Goal: Transaction & Acquisition: Purchase product/service

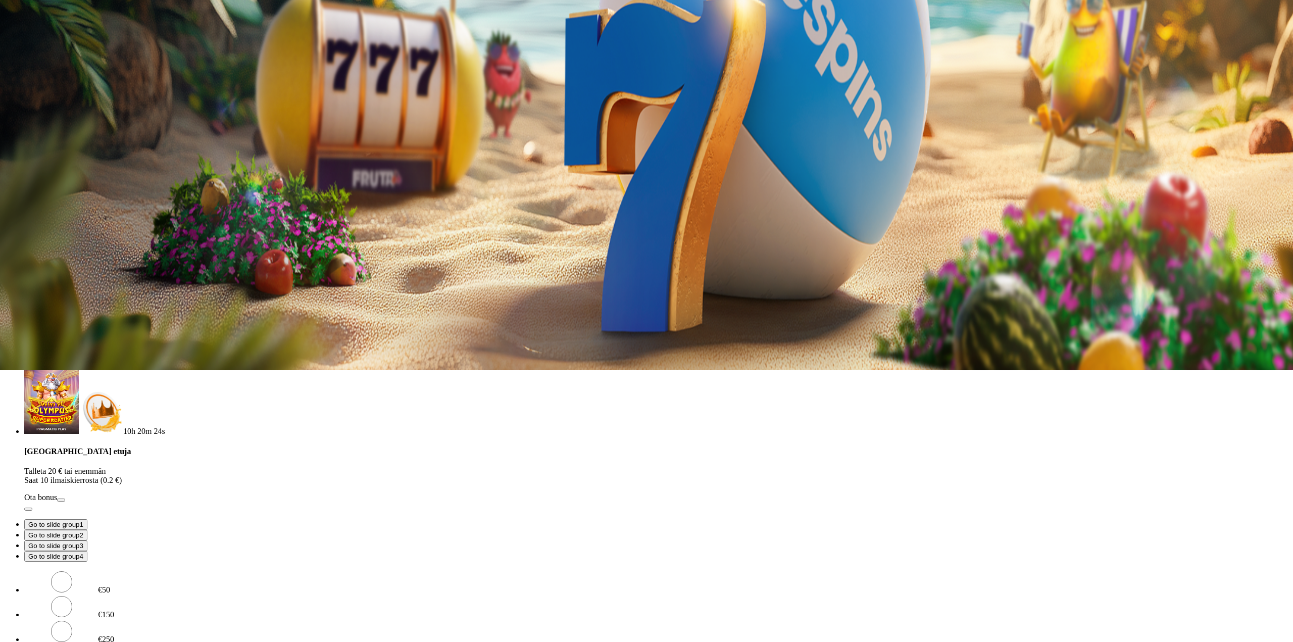
drag, startPoint x: 158, startPoint y: 229, endPoint x: 105, endPoint y: 224, distance: 53.3
click at [106, 224] on div "4h 22m 57s Taso 43 Onni Johannes Kauppinen 0.09 € Talletus 0.09 € Kasino Live K…" at bounding box center [646, 207] width 1285 height 950
drag, startPoint x: 193, startPoint y: 218, endPoint x: 100, endPoint y: 213, distance: 94.1
click at [111, 214] on div "4h 22m 58s Taso 43 Onni Johannes Kauppinen 0.09 € Talletus 0.09 € Kasino Live K…" at bounding box center [646, 207] width 1285 height 950
type input "**"
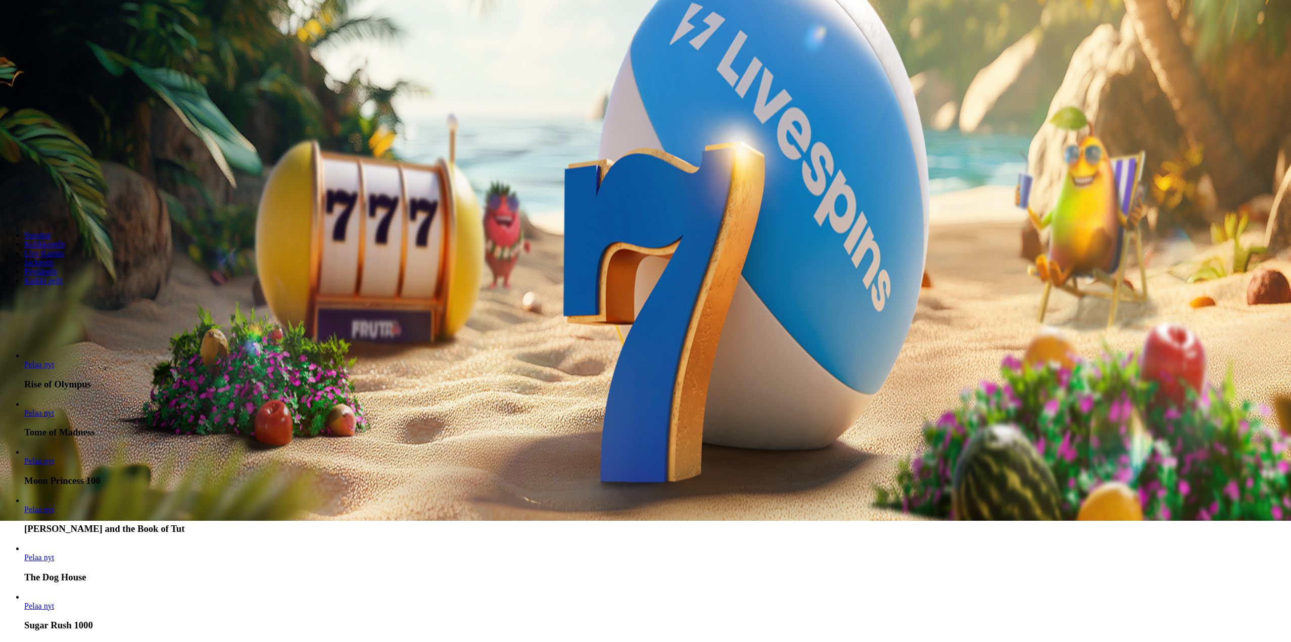
scroll to position [202, 0]
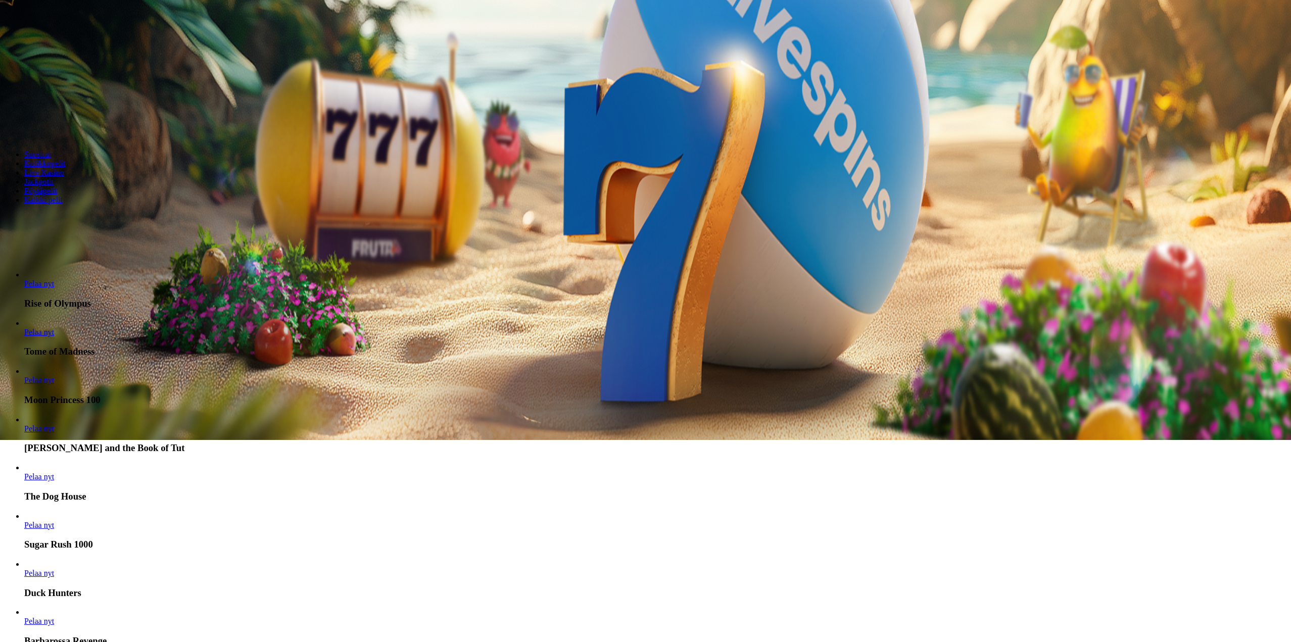
click at [54, 569] on link "Pelaa nyt" at bounding box center [39, 573] width 30 height 9
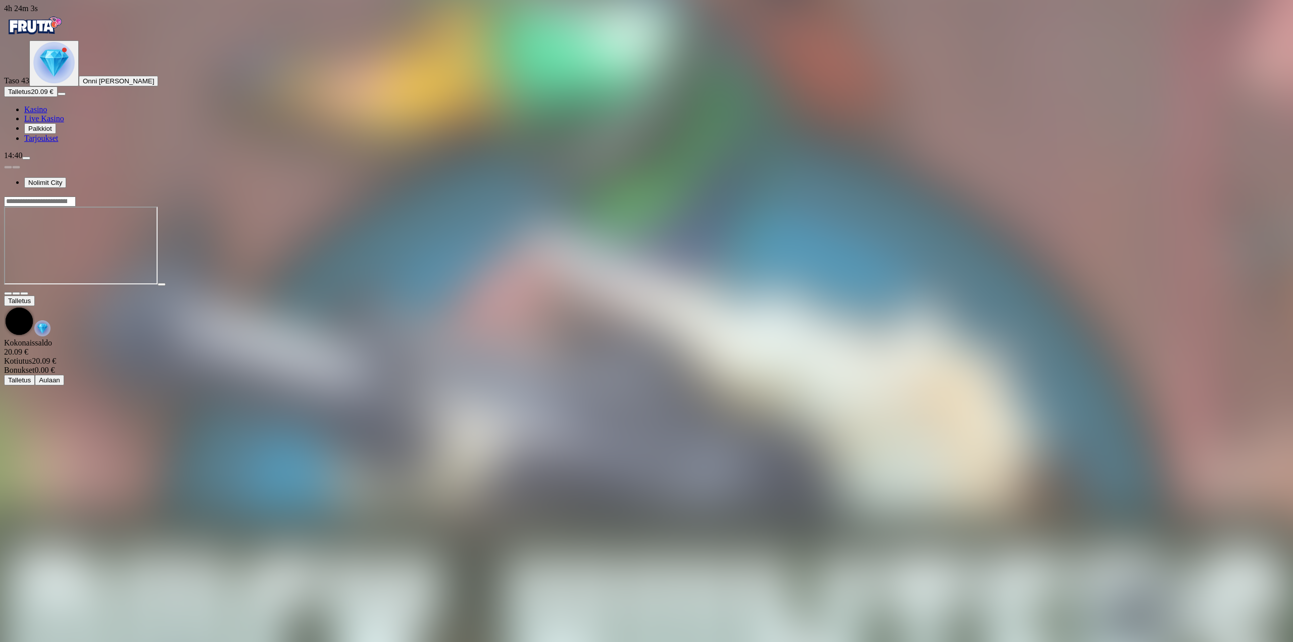
click at [24, 293] on span "fullscreen icon" at bounding box center [24, 293] width 0 height 0
click at [58, 97] on button "Talletus 20.09 €" at bounding box center [31, 91] width 54 height 11
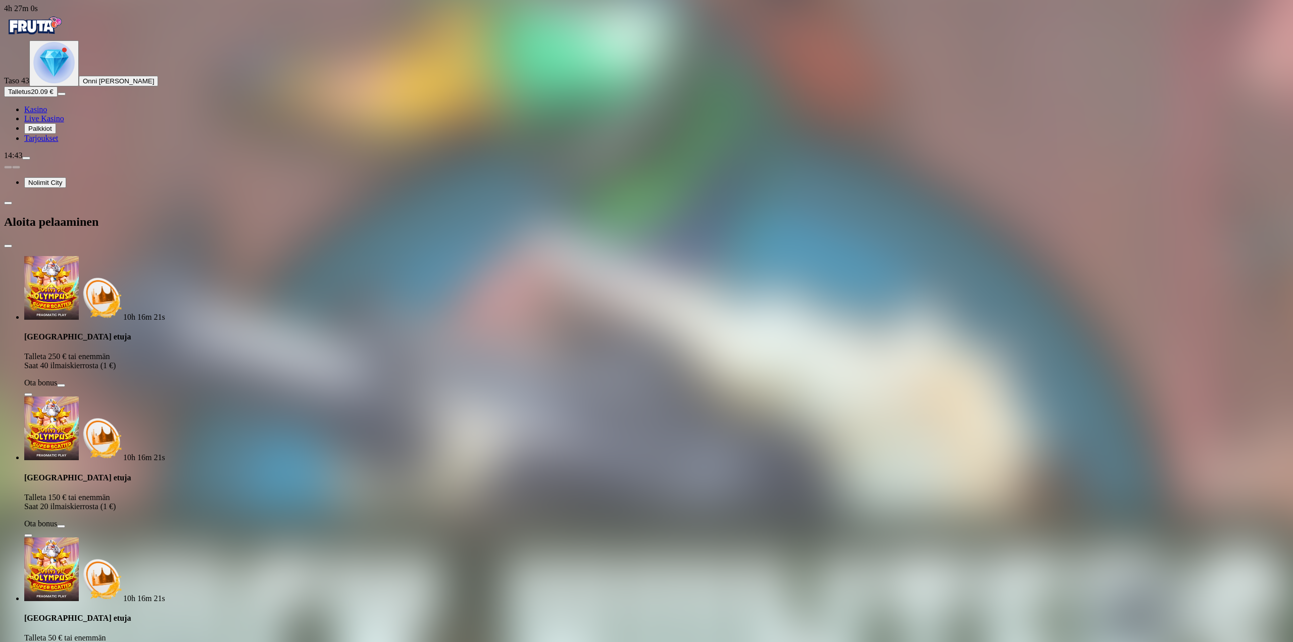
drag, startPoint x: 162, startPoint y: 207, endPoint x: 97, endPoint y: 202, distance: 65.3
click at [111, 212] on div "4h 27m 0s Taso 43 Onni Johannes Kauppinen Talletus 20.09 € Kasino Live Kasino P…" at bounding box center [646, 497] width 1285 height 986
type input "**"
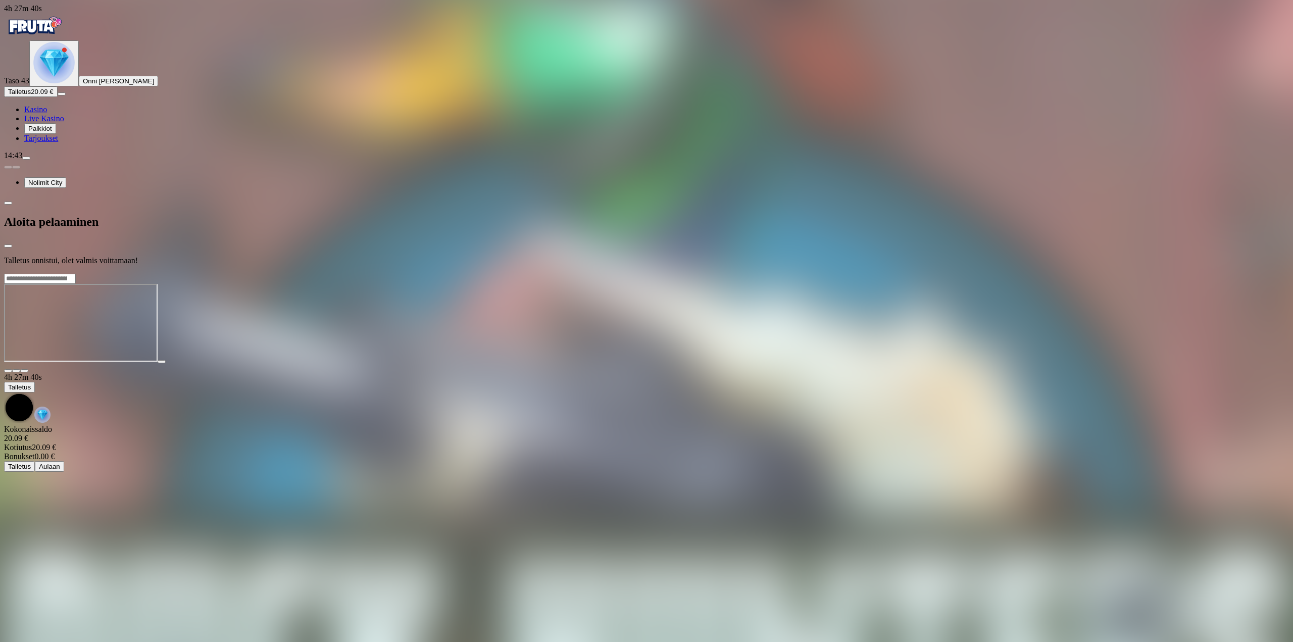
click at [425, 273] on div at bounding box center [646, 273] width 1285 height 0
click at [1124, 273] on div at bounding box center [646, 273] width 1285 height 0
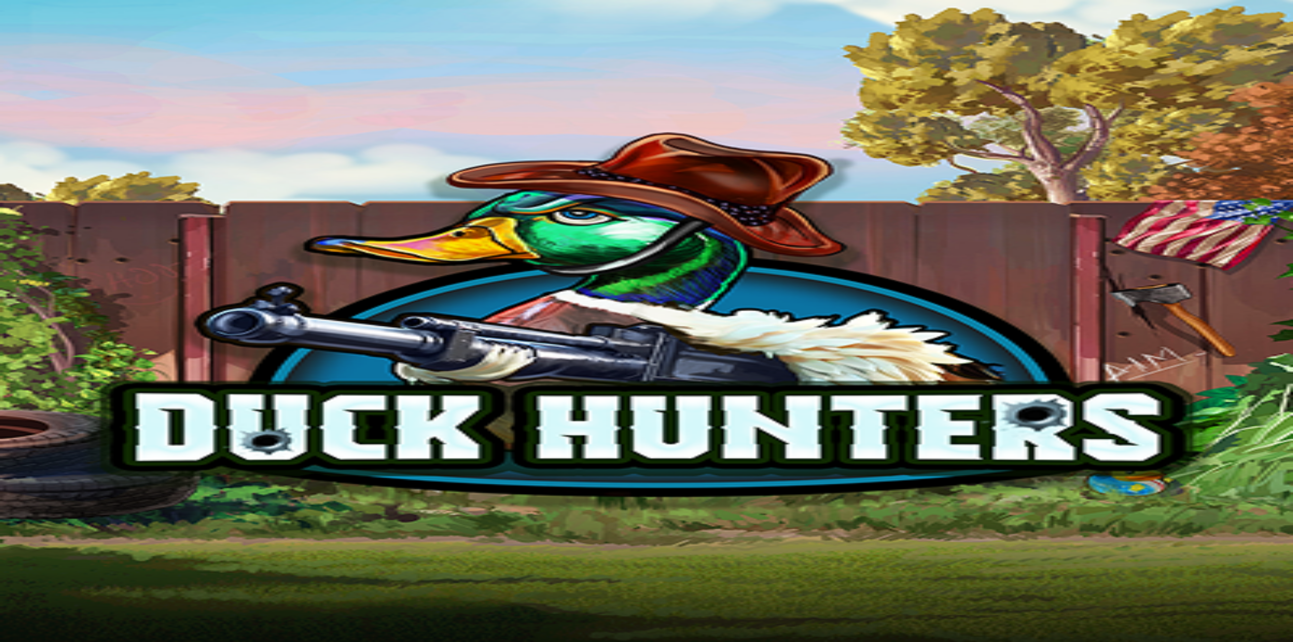
click at [1208, 286] on div at bounding box center [646, 290] width 1285 height 9
click at [24, 293] on span "fullscreen icon" at bounding box center [24, 293] width 0 height 0
click at [31, 95] on span "Talletus" at bounding box center [19, 92] width 23 height 8
click at [99, 76] on div "4h 33m 17s Taso 43 Onni [PERSON_NAME] Talletus 20.05 € Kasino Live Kasino Palkk…" at bounding box center [646, 497] width 1285 height 986
drag, startPoint x: 128, startPoint y: 220, endPoint x: 117, endPoint y: 220, distance: 11.1
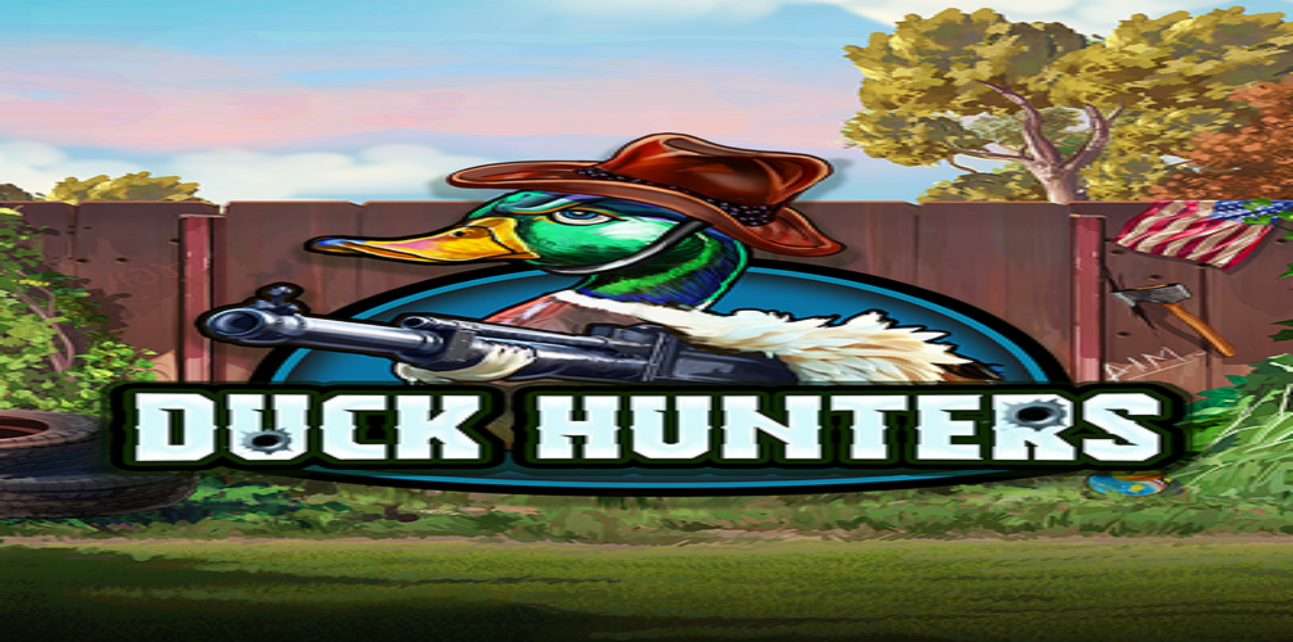
click at [118, 256] on div "10h 10m 5s [GEOGRAPHIC_DATA] etuja Talleta 250 € tai enemmän Saat 40 ilmaiskier…" at bounding box center [646, 623] width 1285 height 734
type input "**"
click at [546, 273] on div at bounding box center [646, 273] width 1285 height 0
click at [24, 293] on span "fullscreen icon" at bounding box center [24, 293] width 0 height 0
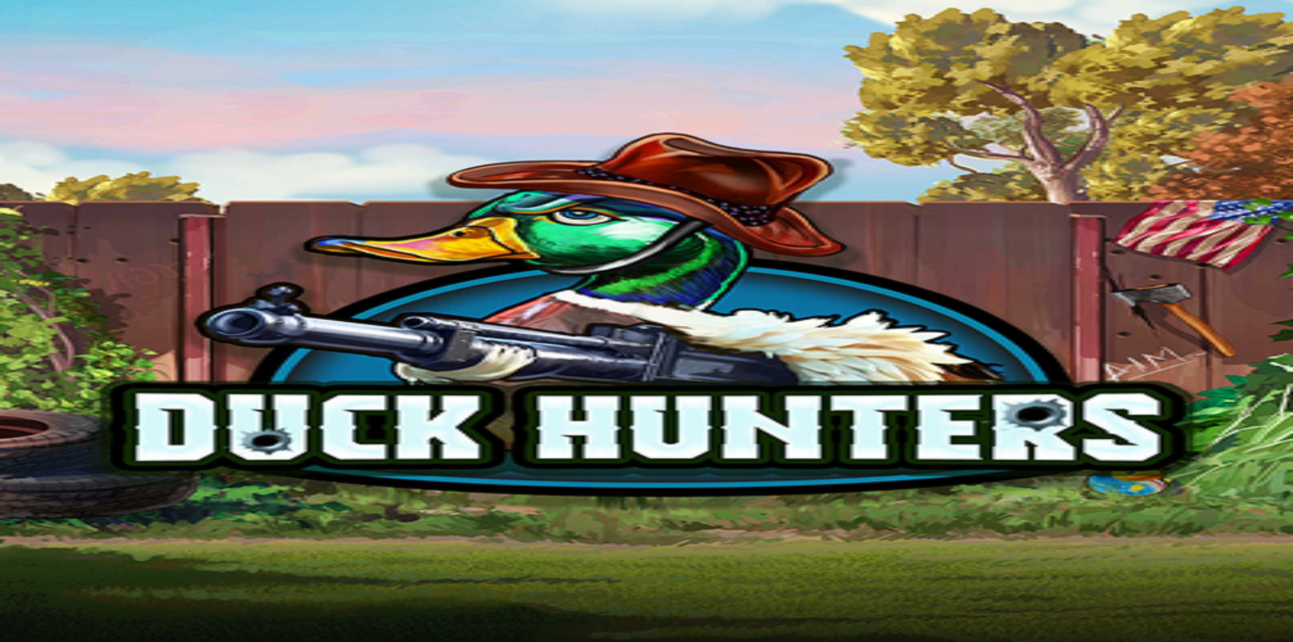
click at [28, 292] on button "button" at bounding box center [24, 293] width 8 height 3
click at [36, 38] on img "Primary" at bounding box center [34, 25] width 61 height 25
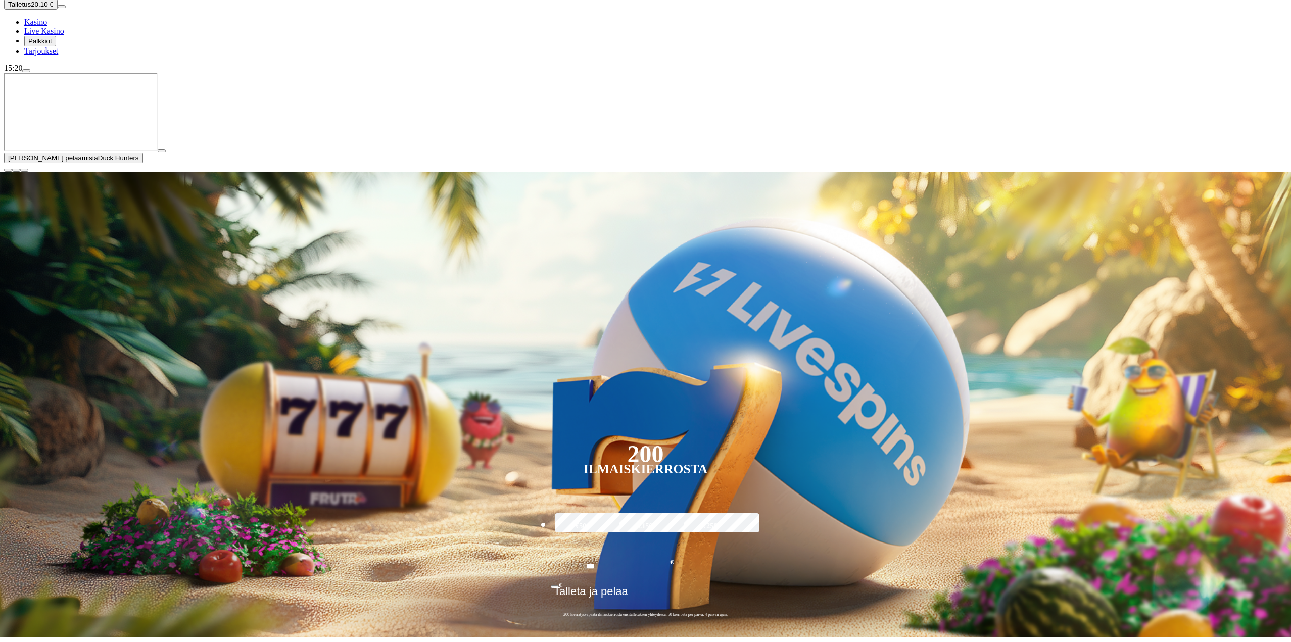
scroll to position [152, 0]
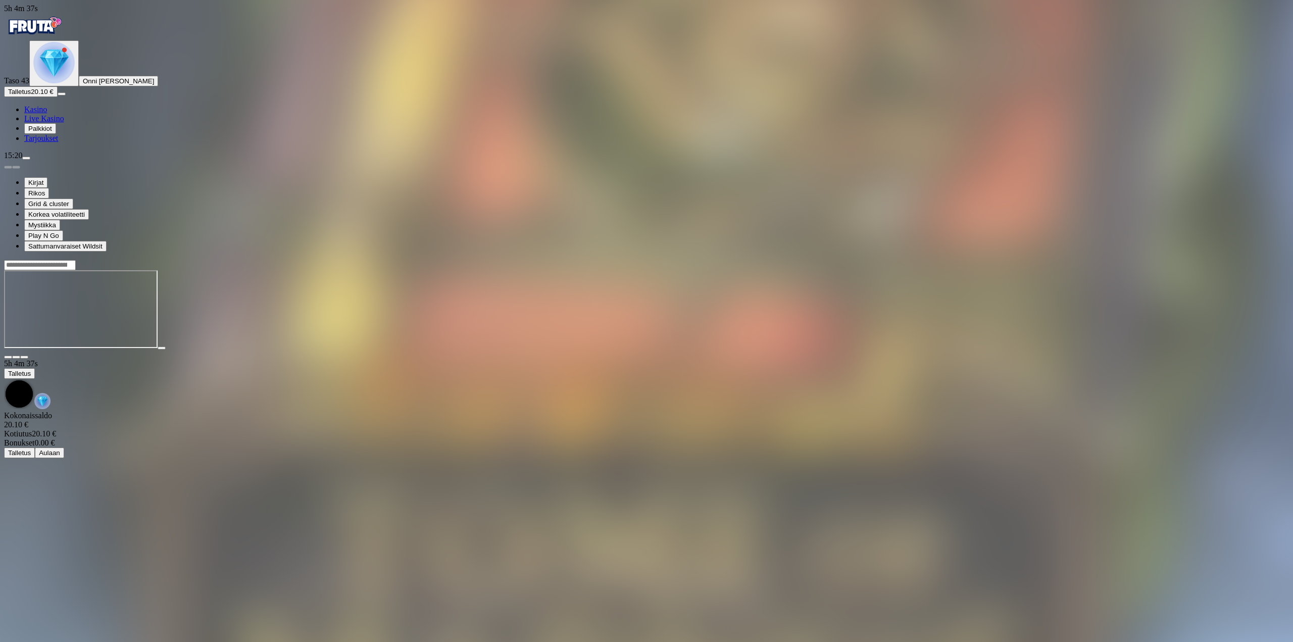
click at [64, 38] on img "Primary" at bounding box center [34, 25] width 61 height 25
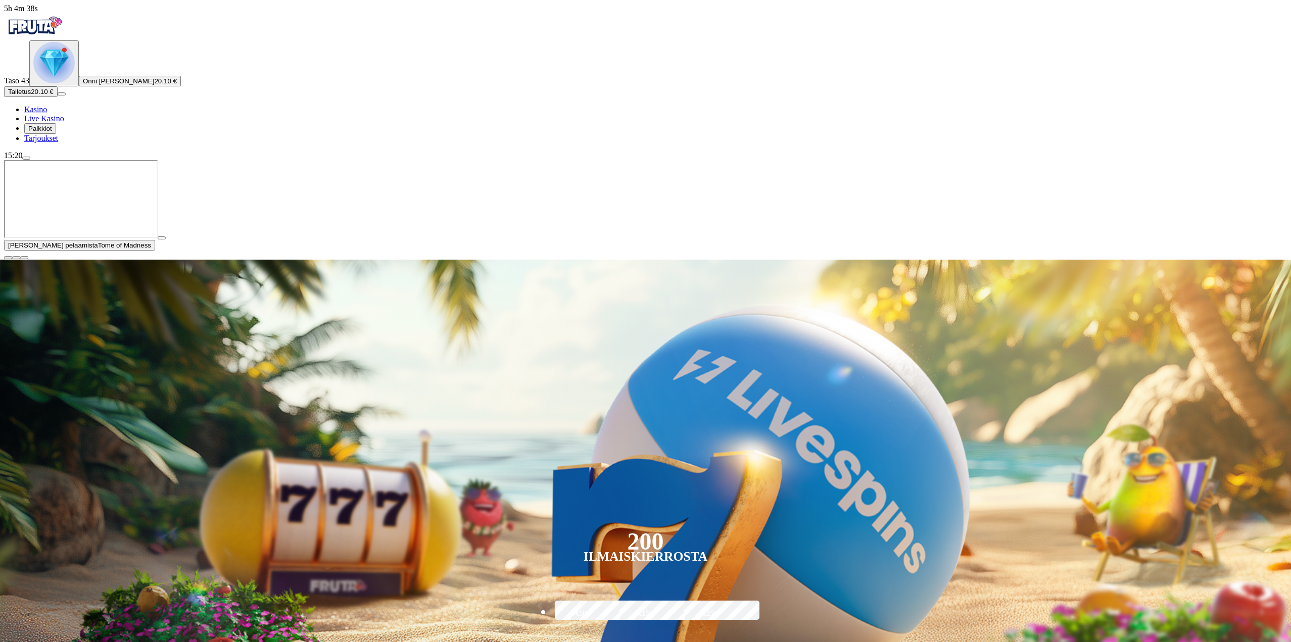
click at [30, 160] on button "menu" at bounding box center [26, 158] width 8 height 3
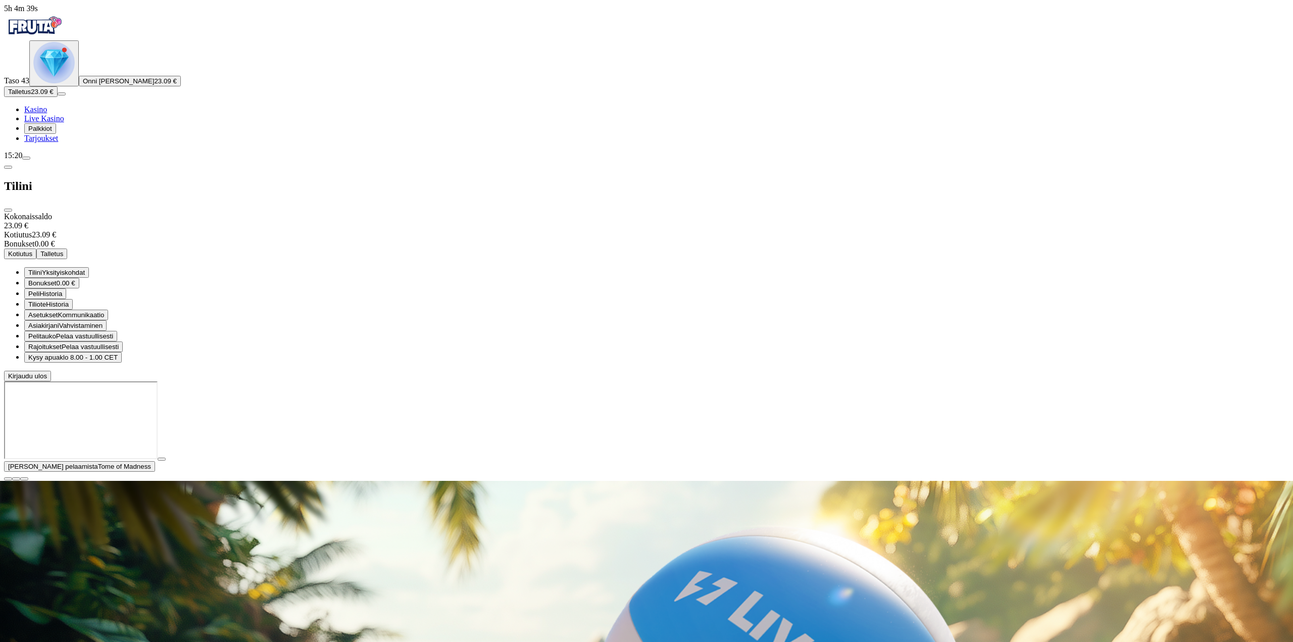
click at [36, 249] on button "Kotiutus" at bounding box center [20, 254] width 32 height 11
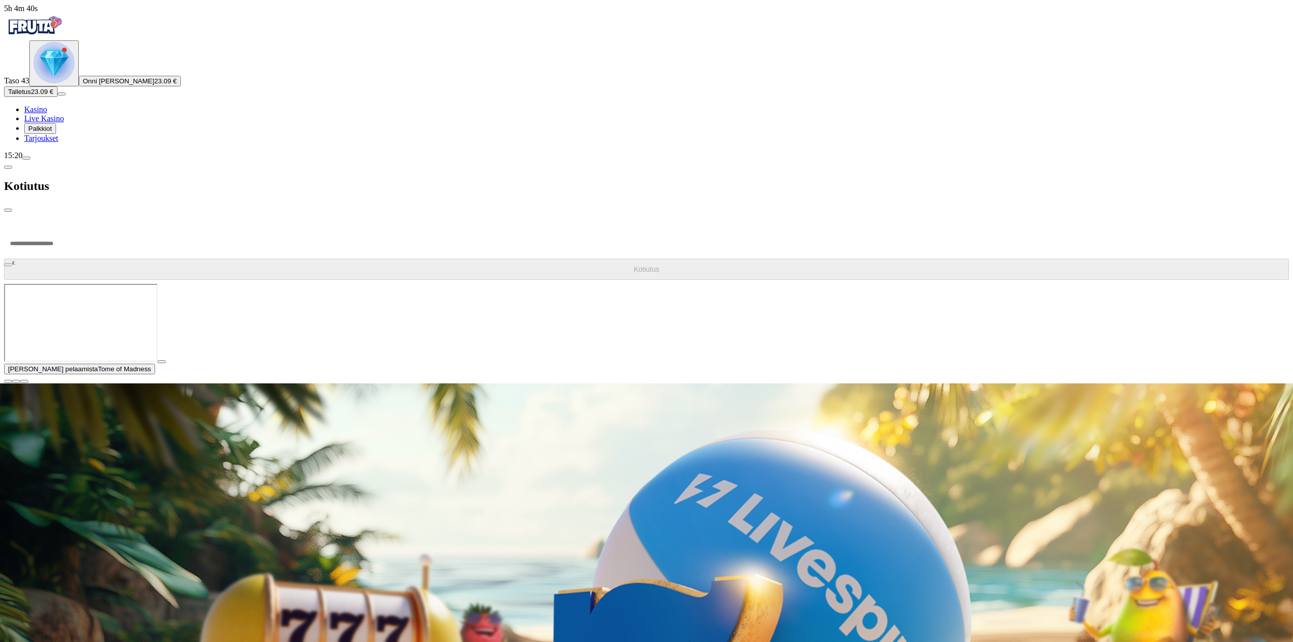
click at [72, 228] on input "number" at bounding box center [38, 243] width 68 height 30
type input "**"
click at [634, 265] on span "Kotiutus" at bounding box center [647, 269] width 26 height 8
